Goal: Information Seeking & Learning: Learn about a topic

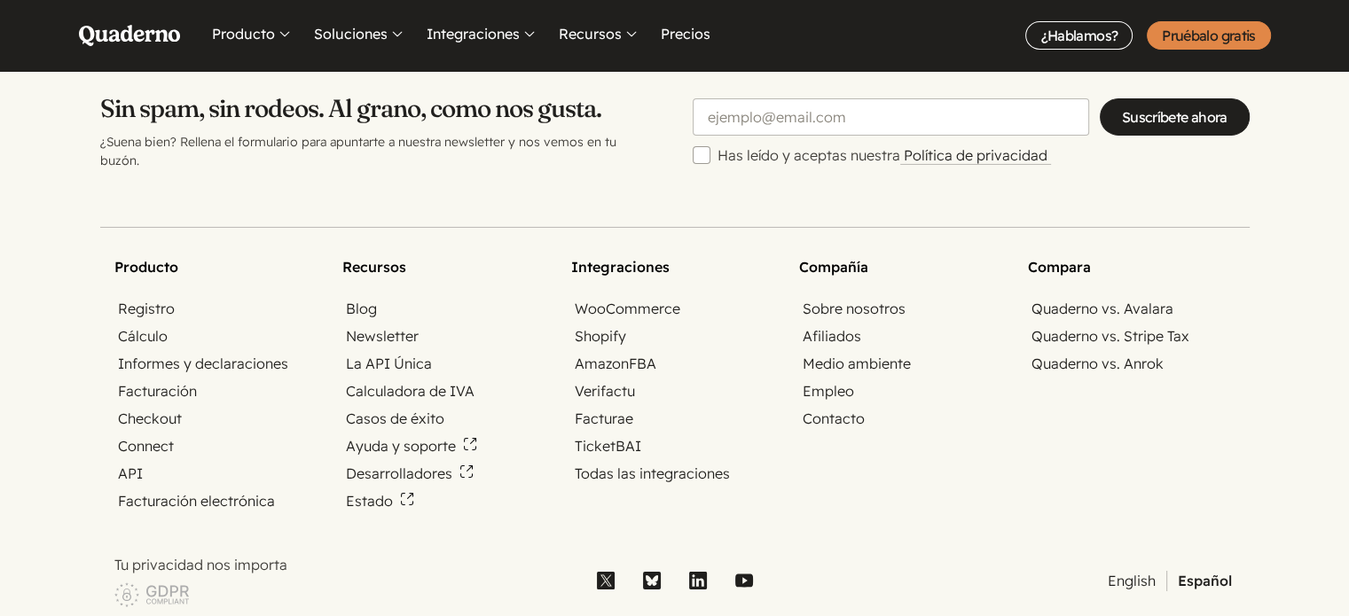
scroll to position [6160, 0]
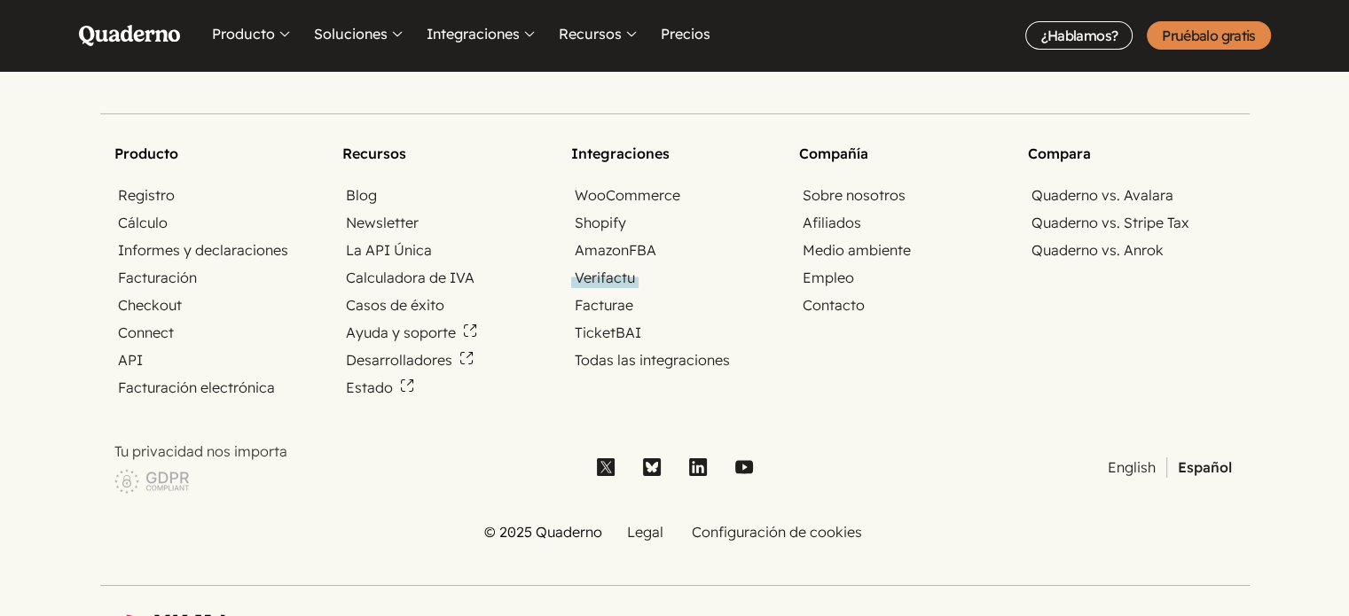
click at [626, 268] on link "Verifactu" at bounding box center [604, 278] width 67 height 20
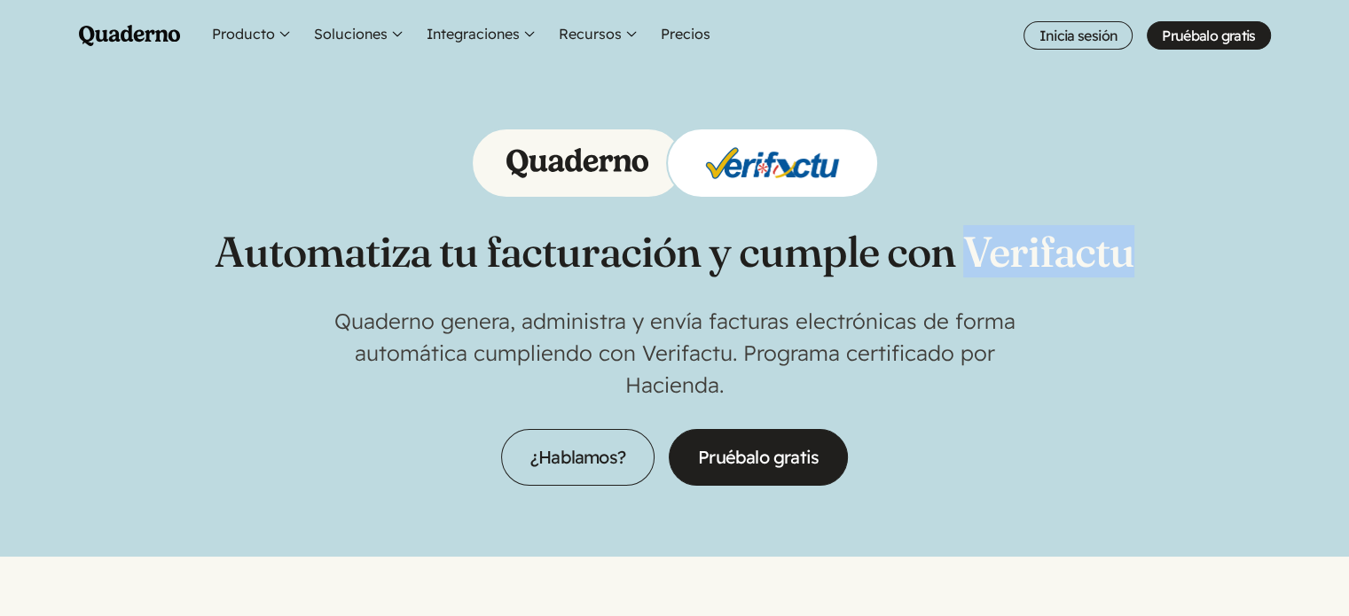
drag, startPoint x: 1134, startPoint y: 243, endPoint x: 965, endPoint y: 253, distance: 169.6
click at [965, 253] on h1 "Automatiza tu facturación y cumple con Verifactu" at bounding box center [674, 252] width 919 height 50
click at [682, 37] on link "Precios" at bounding box center [685, 35] width 57 height 71
